Goal: Task Accomplishment & Management: Manage account settings

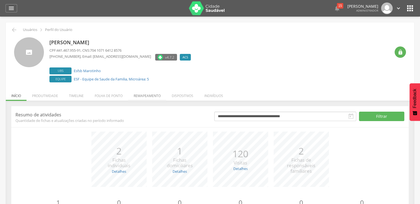
click at [139, 97] on li "Remapeamento" at bounding box center [147, 94] width 38 height 13
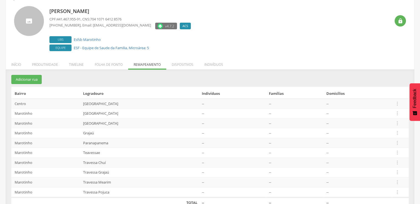
scroll to position [43, 0]
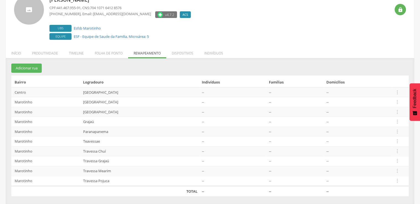
drag, startPoint x: 136, startPoint y: 99, endPoint x: 79, endPoint y: 102, distance: 56.2
click at [81, 102] on td "[GEOGRAPHIC_DATA]" at bounding box center [140, 102] width 119 height 10
copy td "[GEOGRAPHIC_DATA]"
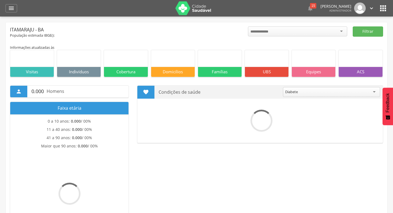
click at [17, 8] on div " Dashboard Supervisão Produtividade Mapa da cidade Mapa de cobertura Ranking A…" at bounding box center [197, 8] width 382 height 17
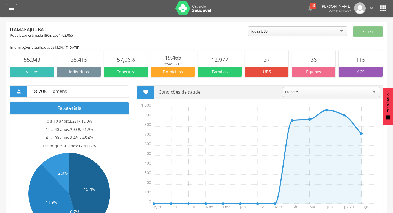
click at [14, 12] on div "" at bounding box center [12, 8] width 12 height 8
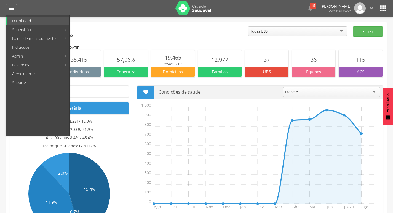
click at [147, 21] on link "Ruas" at bounding box center [165, 21] width 62 height 9
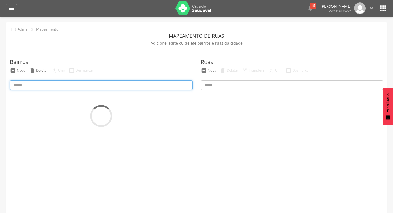
click at [75, 84] on input at bounding box center [101, 85] width 183 height 9
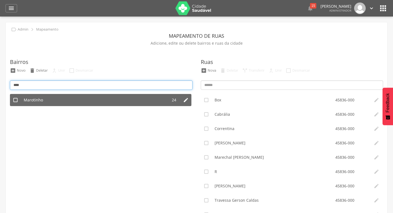
type input "****"
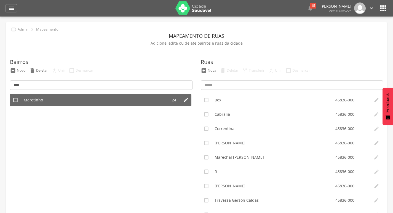
click at [42, 105] on li "Marotinho" at bounding box center [94, 100] width 147 height 12
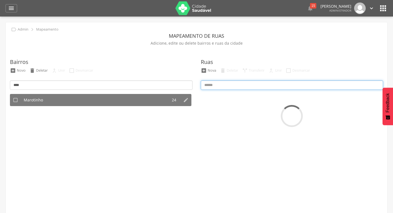
click at [235, 86] on input at bounding box center [292, 85] width 183 height 9
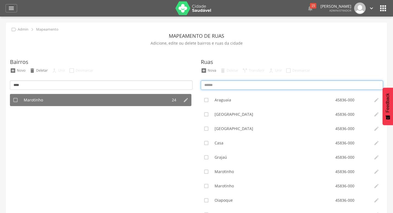
click at [251, 83] on input at bounding box center [292, 85] width 183 height 9
paste input "**********"
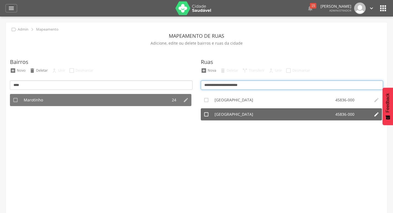
type input "**********"
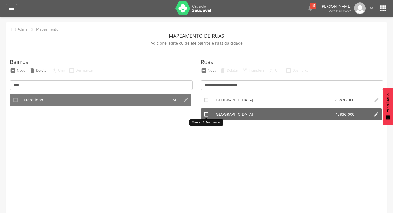
click at [205, 116] on icon "" at bounding box center [207, 115] width 6 height 6
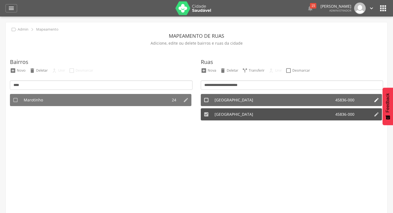
click at [205, 101] on icon "" at bounding box center [207, 100] width 6 height 6
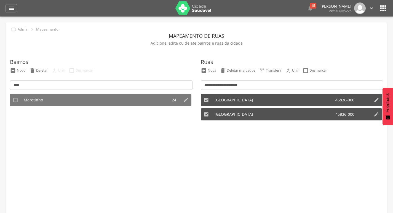
click at [294, 74] on ul " Nova  Deletar marcados  Transferir  Unir  Desmarcar" at bounding box center [292, 72] width 185 height 9
click at [294, 70] on div "Unir" at bounding box center [295, 70] width 7 height 5
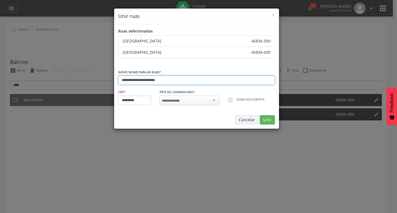
type input "*********"
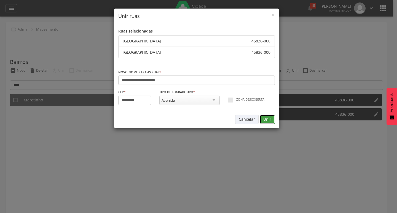
click at [272, 118] on button "Unir" at bounding box center [267, 119] width 15 height 9
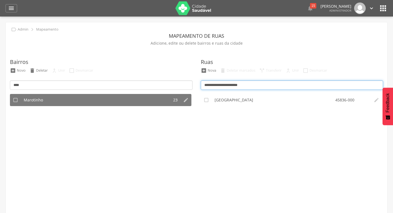
drag, startPoint x: 263, startPoint y: 86, endPoint x: 190, endPoint y: 90, distance: 73.0
click at [190, 90] on div "Bairros  Novo  Deletar  Unir  Desmarcar ****  [DATE]   Alvorada 33   B…" at bounding box center [197, 141] width 382 height 189
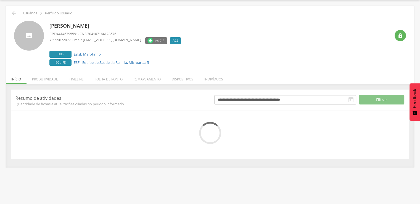
click at [158, 78] on li "Remapeamento" at bounding box center [147, 77] width 38 height 13
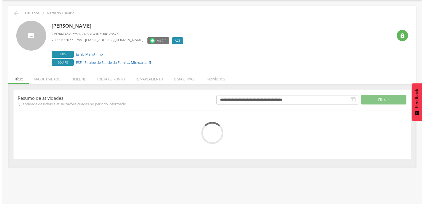
scroll to position [33, 0]
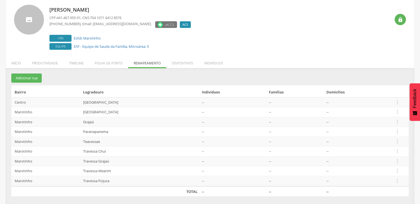
click at [401, 129] on td " Editar Alocar famílias Desalocar famílias Desvincular ACS" at bounding box center [400, 132] width 17 height 10
click at [395, 131] on icon "" at bounding box center [397, 131] width 6 height 6
click at [388, 123] on link "Desvincular ACS" at bounding box center [378, 123] width 44 height 7
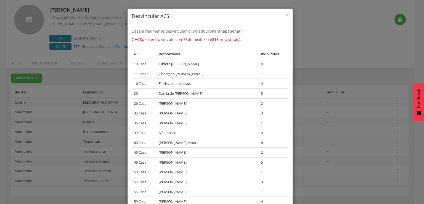
click at [363, 110] on div "× Desvincular ACS Deseja realmente desvincular o logradouro Paranapanema ? O AC…" at bounding box center [212, 102] width 424 height 204
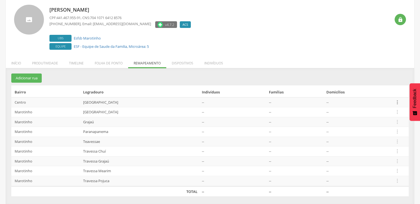
click at [399, 102] on icon "" at bounding box center [397, 102] width 6 height 6
click at [385, 95] on link "Desvincular ACS" at bounding box center [378, 93] width 44 height 7
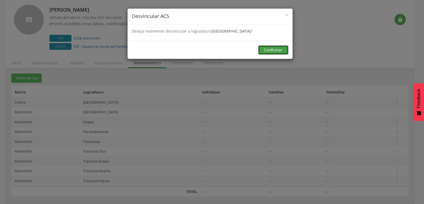
click at [278, 47] on button "Confirmar" at bounding box center [273, 49] width 30 height 9
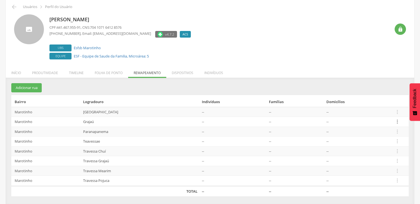
click at [400, 120] on icon "" at bounding box center [397, 121] width 6 height 6
click at [376, 93] on link "Alocar famílias" at bounding box center [378, 92] width 44 height 7
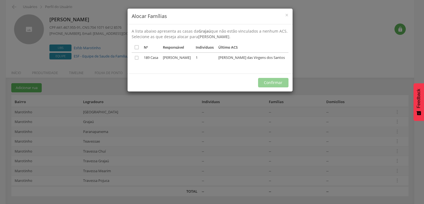
click at [304, 12] on div "× Alocar Famílias A lista abaixo apresenta as casas da Grajaú que não estão vin…" at bounding box center [212, 102] width 424 height 204
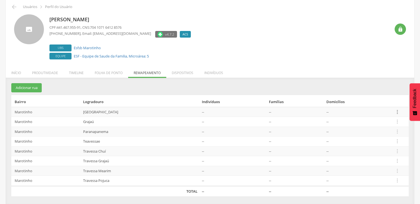
click at [398, 113] on icon "" at bounding box center [397, 112] width 6 height 6
click at [386, 91] on link "Desalocar famílias" at bounding box center [378, 89] width 44 height 7
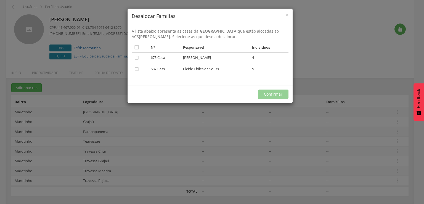
click at [382, 92] on div "× Desalocar Famílias A lista abaixo apresenta as casas da Avenida Ribeirão do O…" at bounding box center [212, 102] width 424 height 204
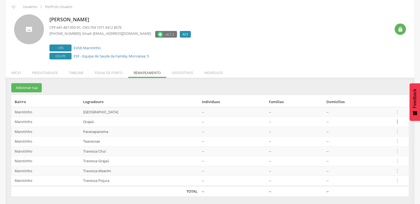
click at [396, 121] on icon "" at bounding box center [397, 121] width 6 height 6
click at [386, 99] on link "Desalocar famílias" at bounding box center [378, 99] width 44 height 7
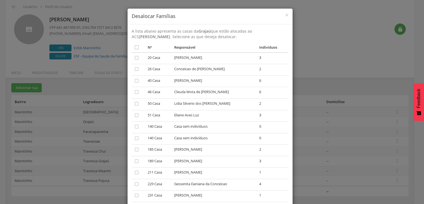
click at [315, 62] on div "× Desalocar Famílias A lista abaixo apresenta as casas da Grajaú que estão aloc…" at bounding box center [212, 102] width 424 height 204
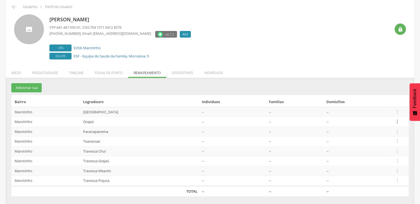
click at [400, 122] on icon "" at bounding box center [397, 121] width 6 height 6
click at [385, 113] on link "Desvincular ACS" at bounding box center [378, 113] width 44 height 7
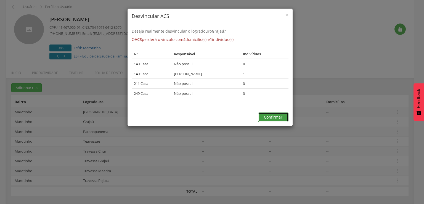
click at [268, 112] on button "Confirmar" at bounding box center [273, 116] width 30 height 9
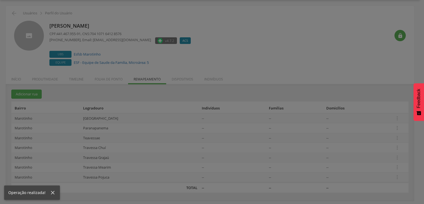
scroll to position [17, 0]
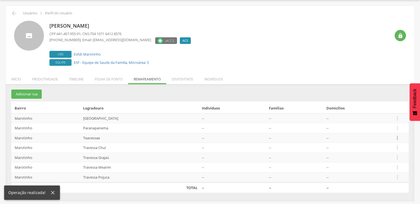
click at [396, 138] on icon "" at bounding box center [397, 138] width 6 height 6
click at [393, 129] on link "Desvincular ACS" at bounding box center [378, 129] width 44 height 7
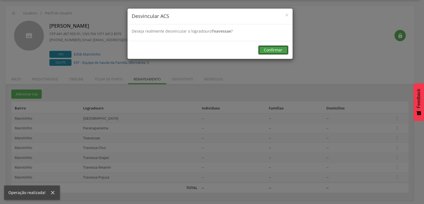
click at [273, 51] on button "Confirmar" at bounding box center [273, 49] width 30 height 9
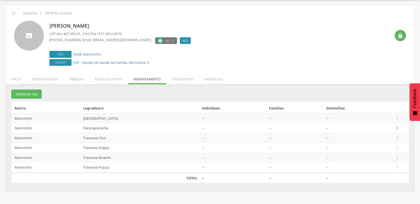
click at [395, 126] on icon "" at bounding box center [397, 128] width 6 height 6
click at [383, 108] on link "Desalocar famílias" at bounding box center [378, 106] width 44 height 7
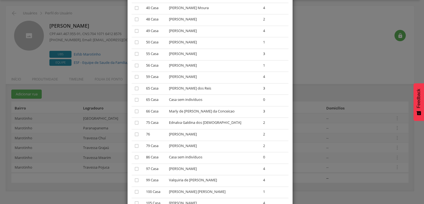
scroll to position [166, 0]
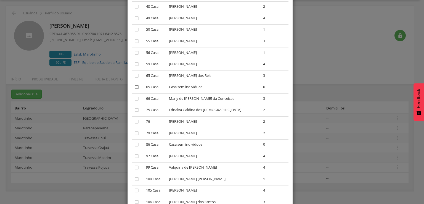
click at [134, 87] on icon "" at bounding box center [137, 87] width 6 height 6
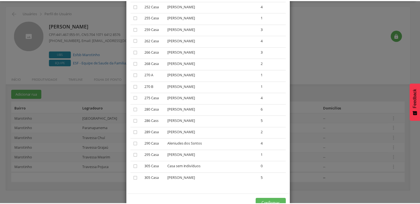
scroll to position [784, 0]
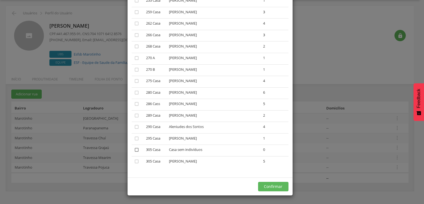
click at [135, 152] on icon "" at bounding box center [137, 150] width 6 height 6
click at [270, 190] on button "Confirmar" at bounding box center [273, 186] width 30 height 9
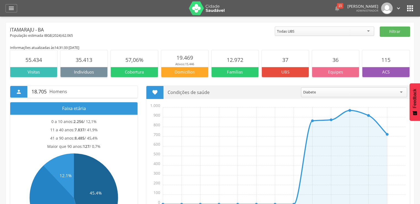
click at [409, 8] on icon "" at bounding box center [409, 8] width 9 height 9
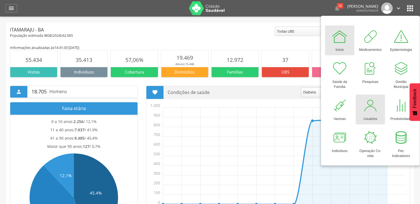
click at [377, 106] on div at bounding box center [370, 105] width 17 height 17
